Goal: Task Accomplishment & Management: Manage account settings

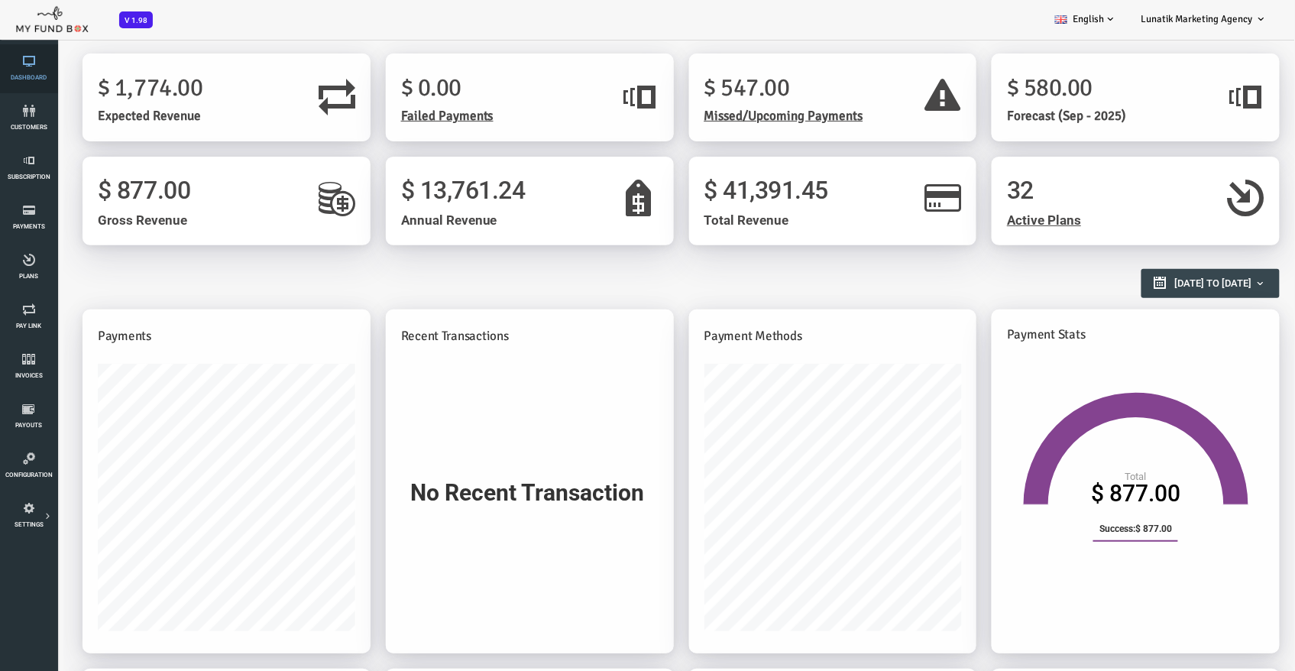
click at [24, 56] on icon at bounding box center [29, 61] width 48 height 12
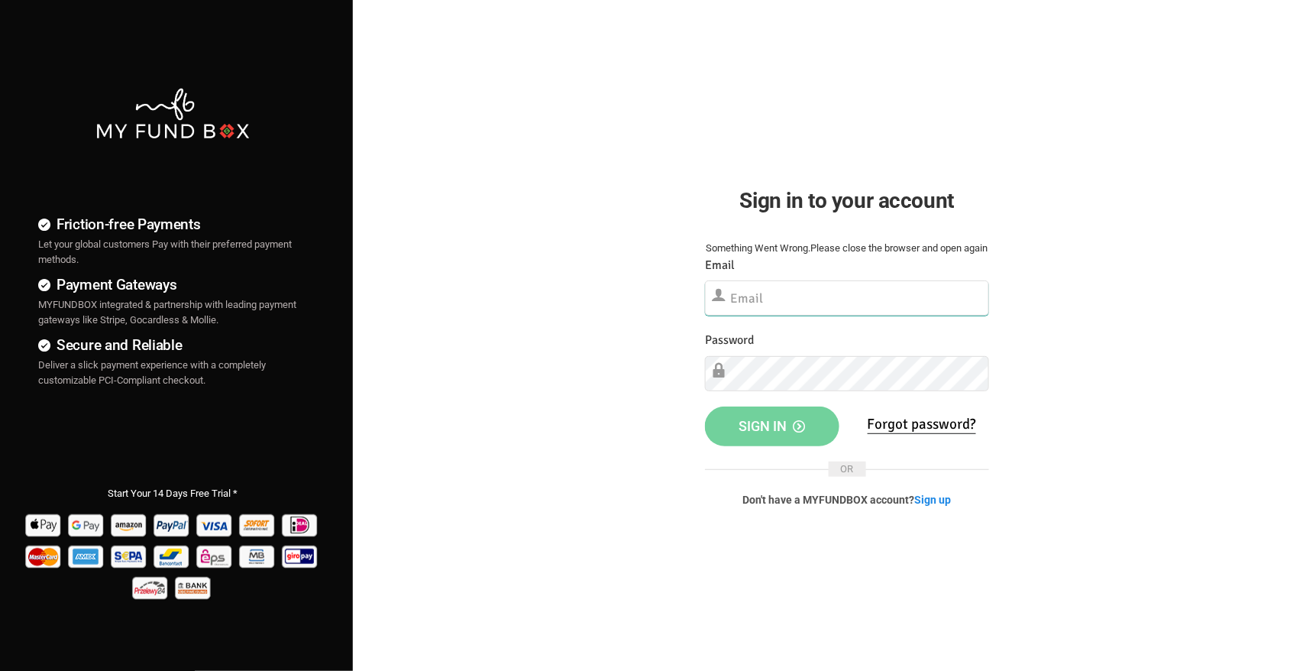
click at [769, 315] on input "text" at bounding box center [847, 297] width 284 height 35
